Goal: Task Accomplishment & Management: Manage account settings

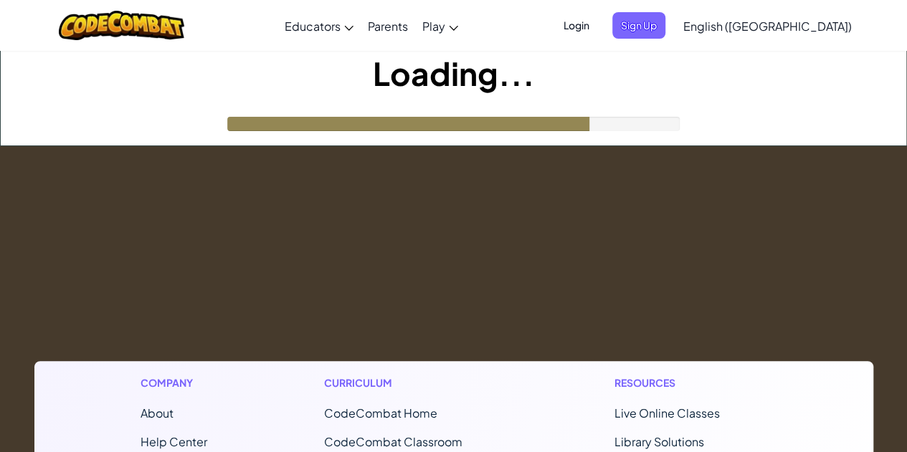
drag, startPoint x: 0, startPoint y: 0, endPoint x: 614, endPoint y: 174, distance: 638.4
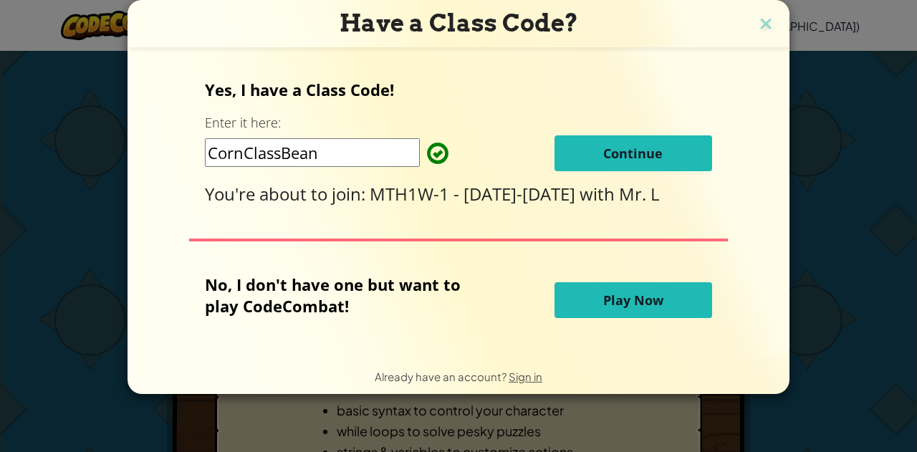
click at [648, 145] on span "Continue" at bounding box center [632, 153] width 59 height 17
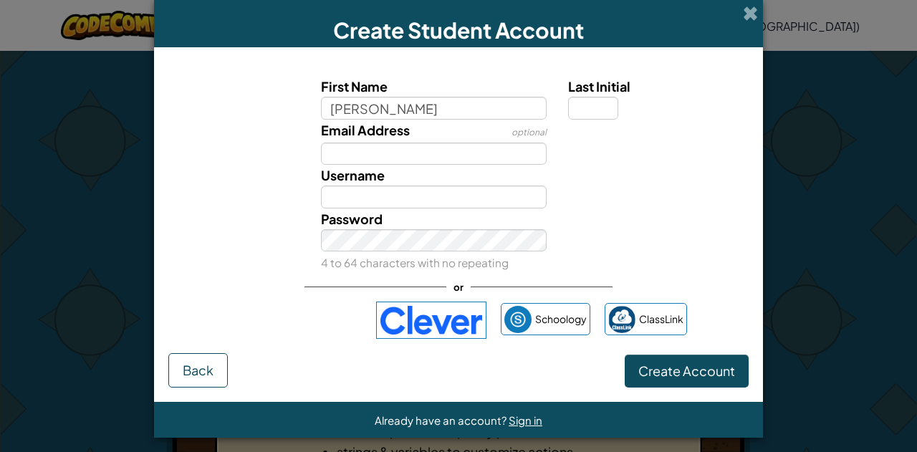
type input "[PERSON_NAME]"
click at [595, 101] on input "Last Initial" at bounding box center [593, 108] width 50 height 23
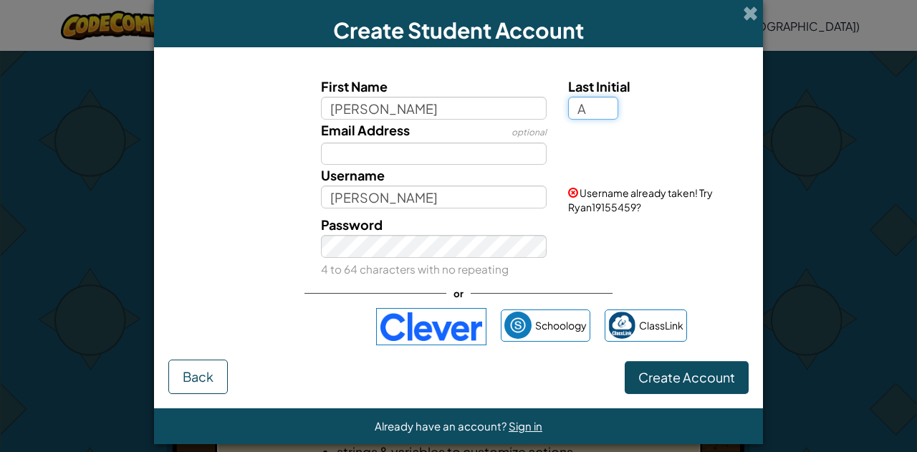
type input "A"
type input "RyanA"
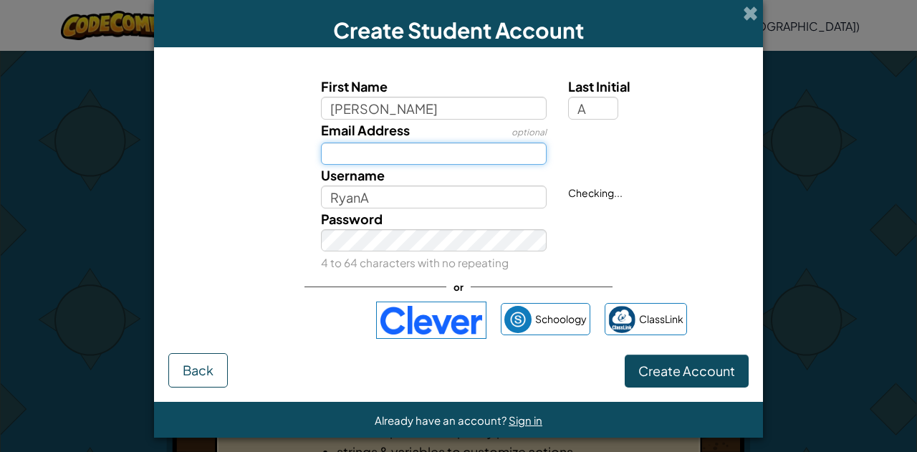
click at [506, 158] on input "Email Address" at bounding box center [434, 154] width 226 height 23
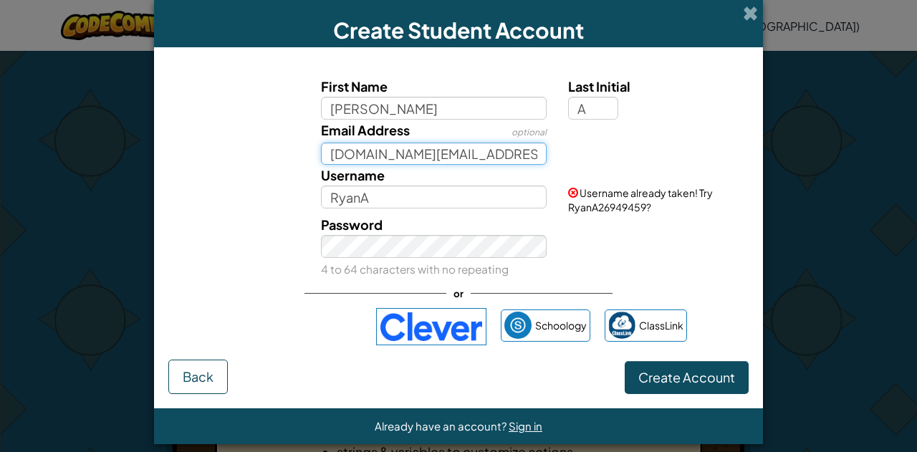
type input "[DOMAIN_NAME][EMAIL_ADDRESS][DOMAIN_NAME]"
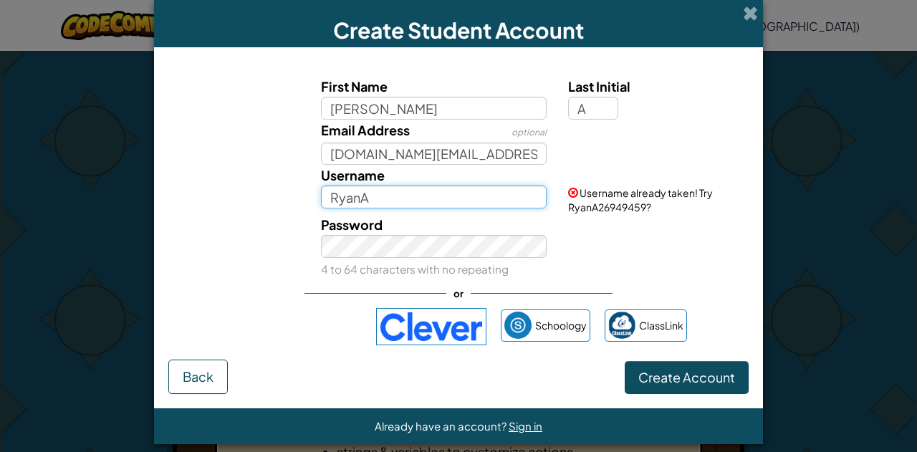
click at [433, 197] on input "RyanA" at bounding box center [434, 197] width 226 height 23
click at [625, 361] on button "Create Account" at bounding box center [687, 377] width 124 height 33
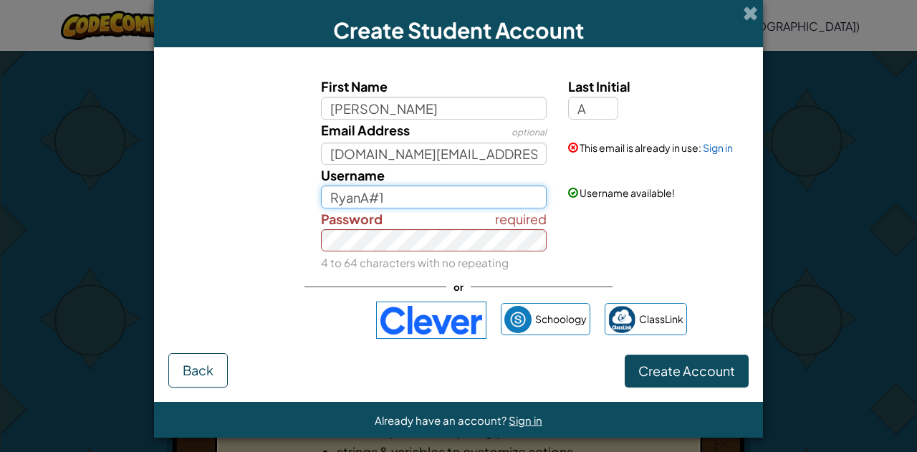
type input "RyanA#1"
click at [625, 355] on button "Create Account" at bounding box center [687, 371] width 124 height 33
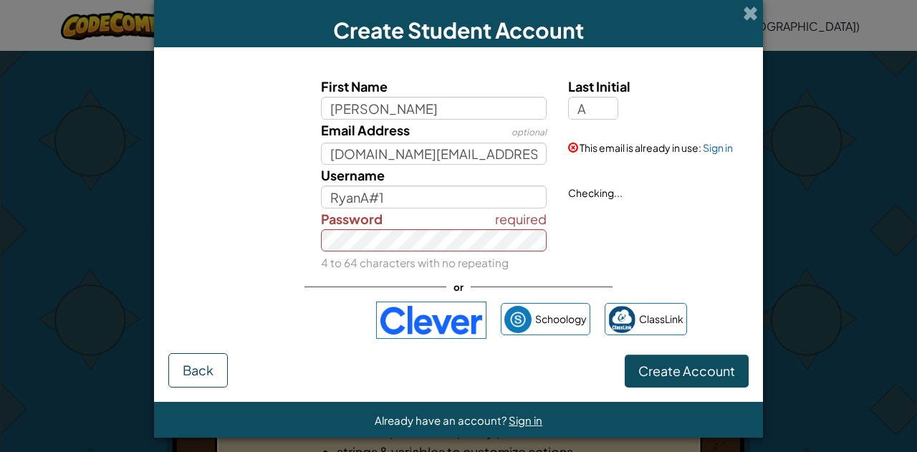
click at [474, 251] on div "required Password 4 to 64 characters with no repeating" at bounding box center [434, 241] width 248 height 65
click at [710, 148] on link "Sign in" at bounding box center [718, 147] width 30 height 13
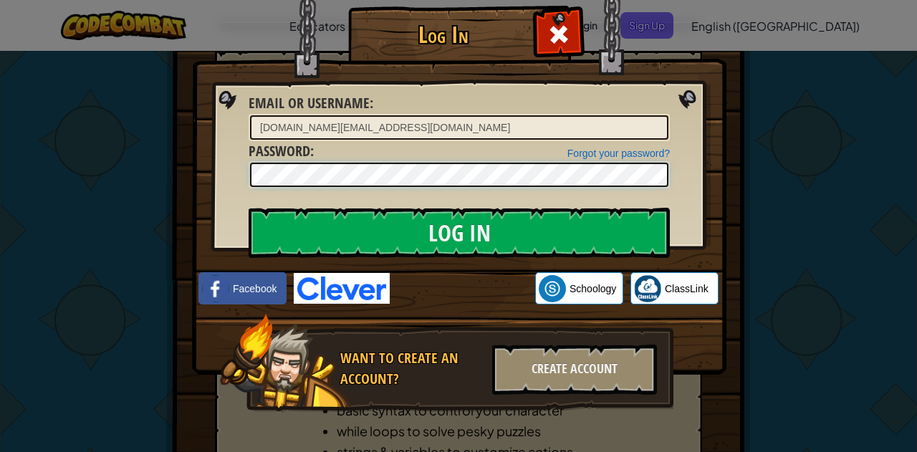
click at [249, 208] on input "Log In" at bounding box center [459, 233] width 421 height 50
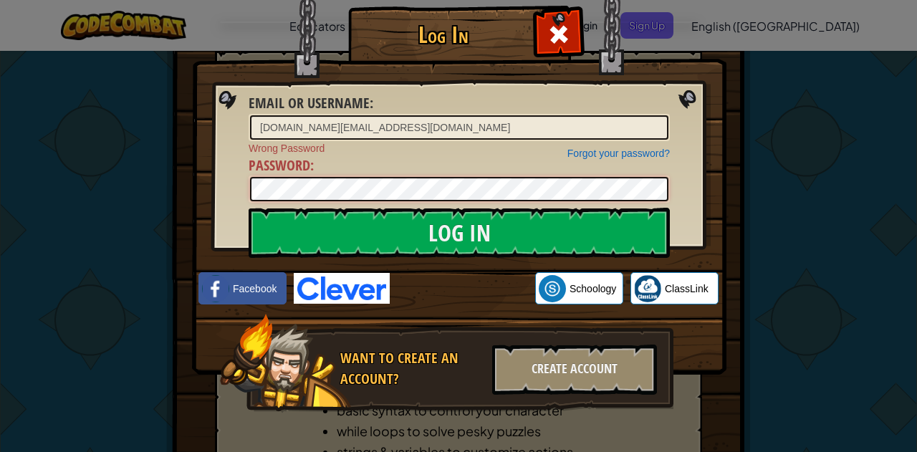
click at [249, 208] on input "Log In" at bounding box center [459, 233] width 421 height 50
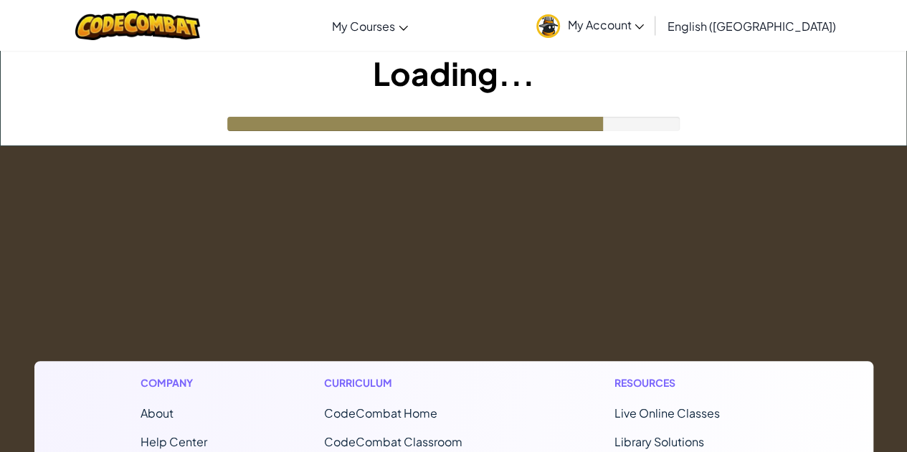
click at [644, 28] on span "My Account" at bounding box center [605, 24] width 77 height 15
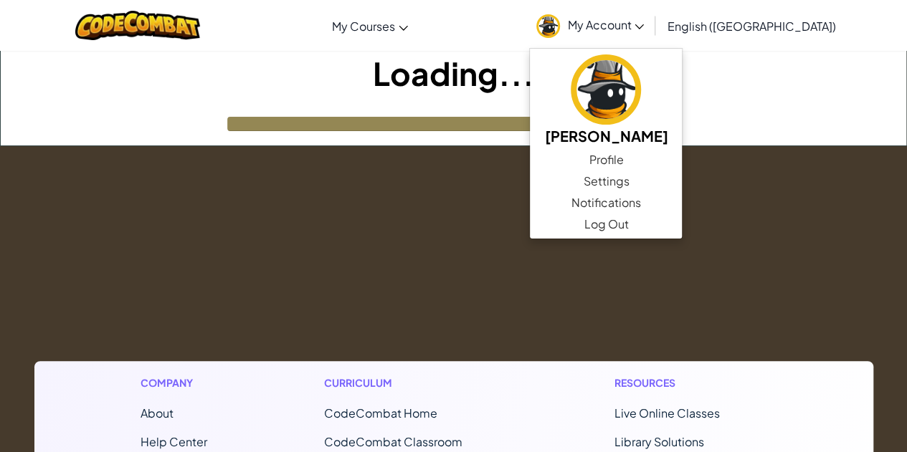
click at [644, 21] on span "My Account" at bounding box center [605, 24] width 77 height 15
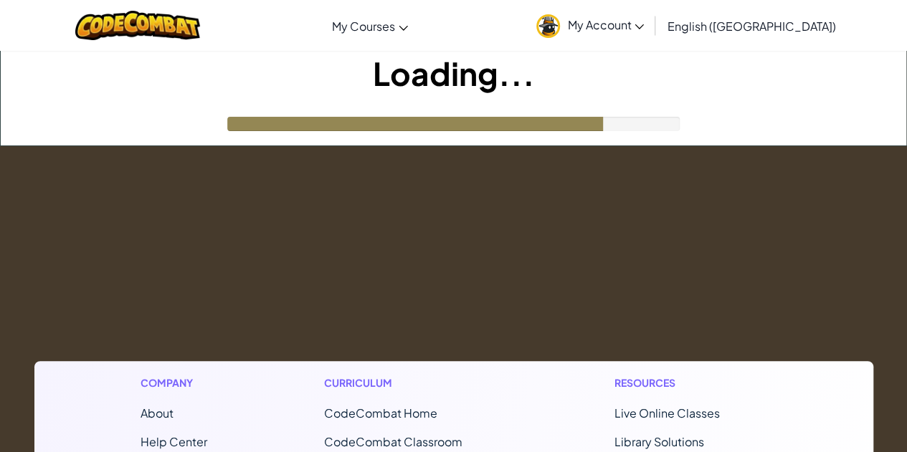
click at [651, 36] on link "My Account" at bounding box center [590, 25] width 122 height 45
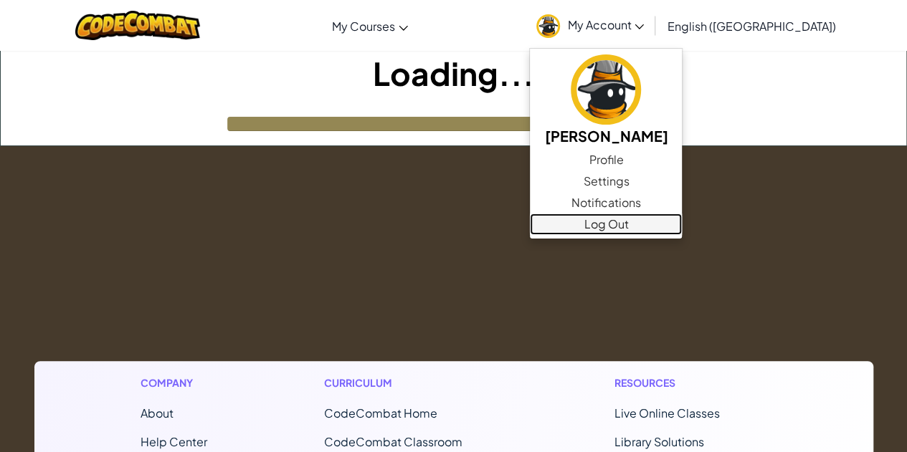
click at [682, 229] on link "Log Out" at bounding box center [606, 225] width 152 height 22
